Goal: Task Accomplishment & Management: Complete application form

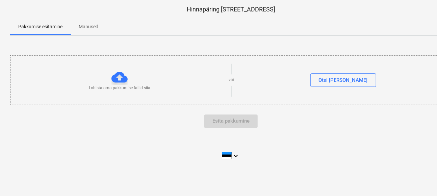
click at [89, 27] on p "Manused" at bounding box center [89, 26] width 20 height 7
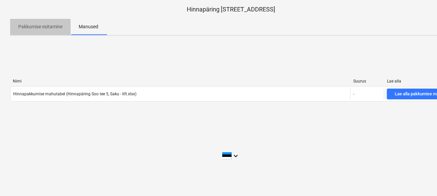
click at [38, 27] on p "Pakkumise esitamine" at bounding box center [40, 26] width 44 height 7
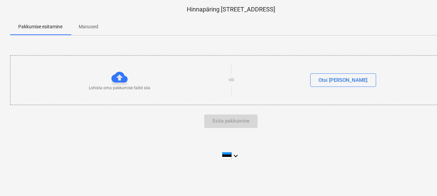
click at [85, 25] on p "Manused" at bounding box center [89, 26] width 20 height 7
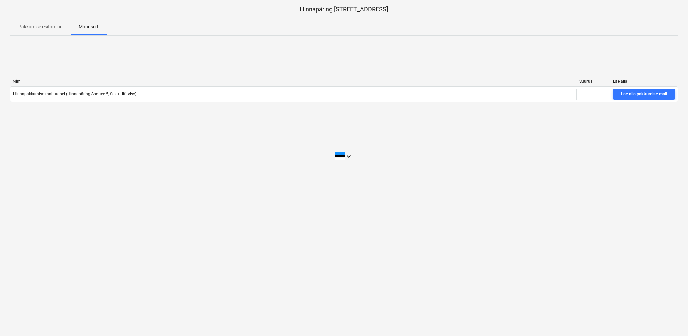
click at [54, 26] on p "Pakkumise esitamine" at bounding box center [40, 26] width 44 height 7
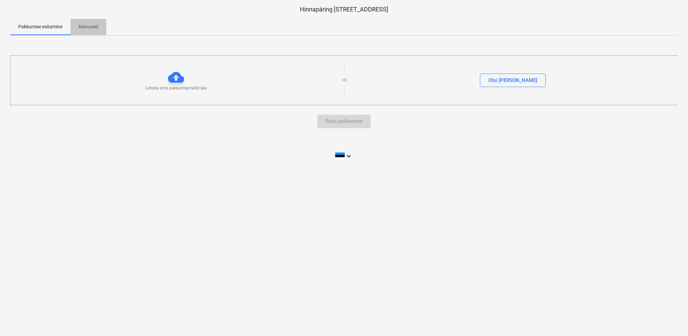
click at [90, 27] on p "Manused" at bounding box center [89, 26] width 20 height 7
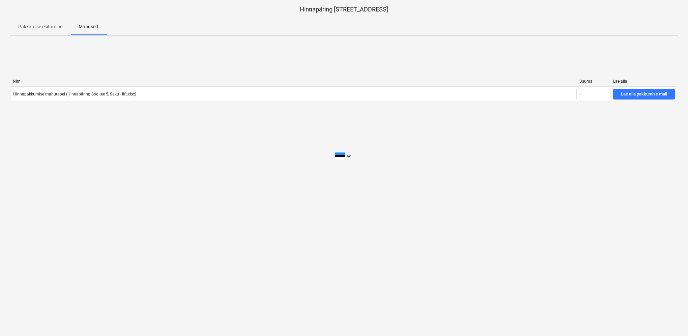
click at [51, 26] on p "Pakkumise esitamine" at bounding box center [40, 26] width 44 height 7
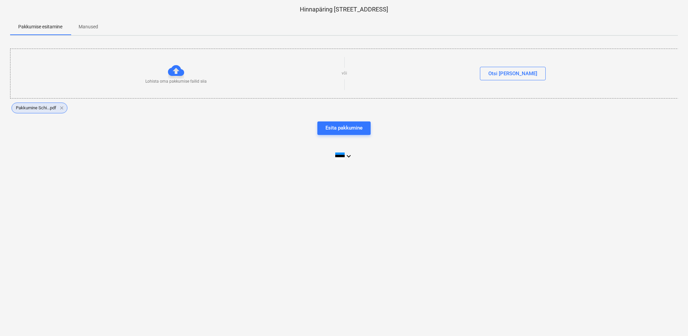
click at [60, 107] on span "clear" at bounding box center [62, 108] width 8 height 8
click at [340, 128] on div "Esita pakkumine" at bounding box center [344, 127] width 37 height 9
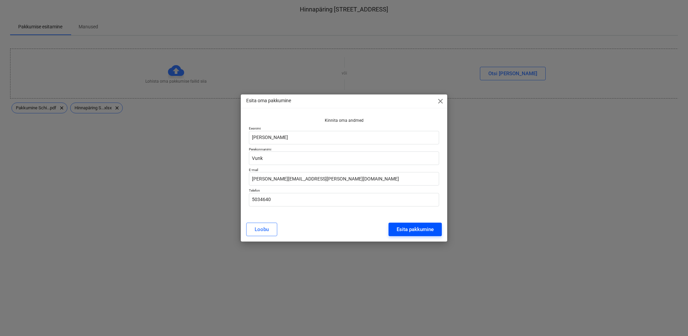
click at [413, 230] on div "Esita pakkumine" at bounding box center [415, 229] width 37 height 9
